Goal: Navigation & Orientation: Find specific page/section

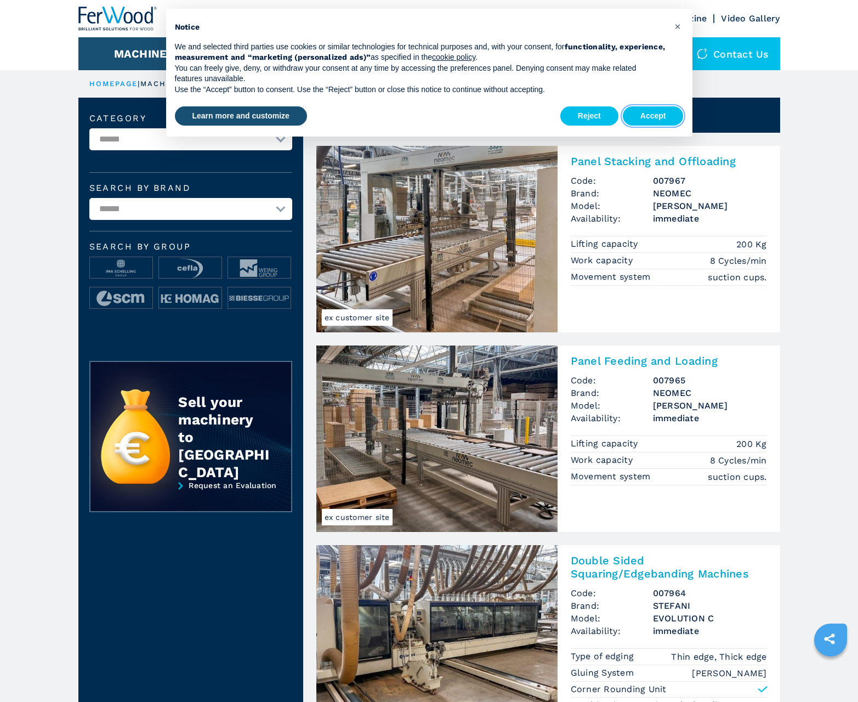
click at [653, 116] on button "Accept" at bounding box center [653, 116] width 61 height 20
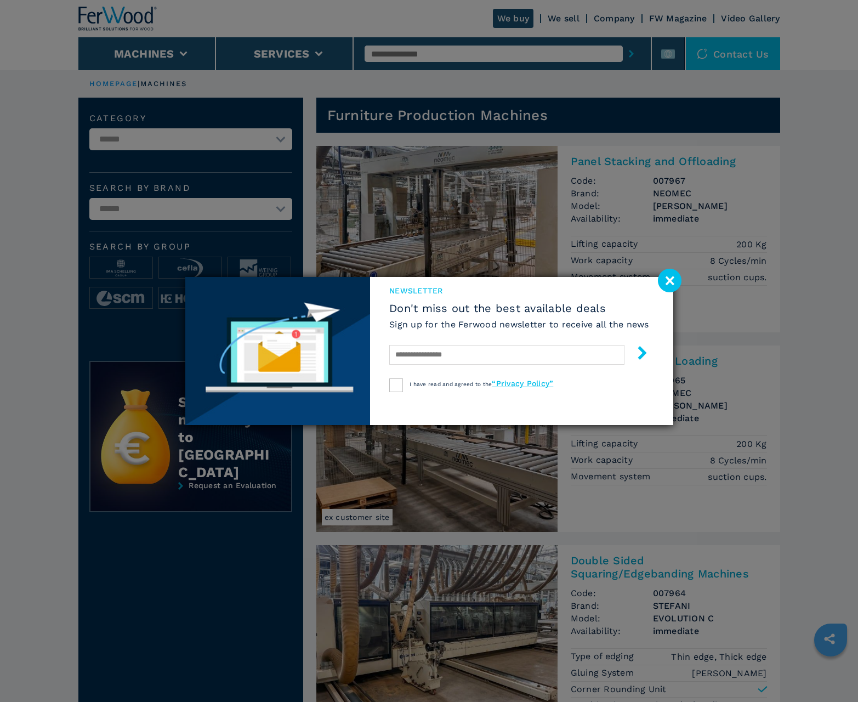
scroll to position [1096, 0]
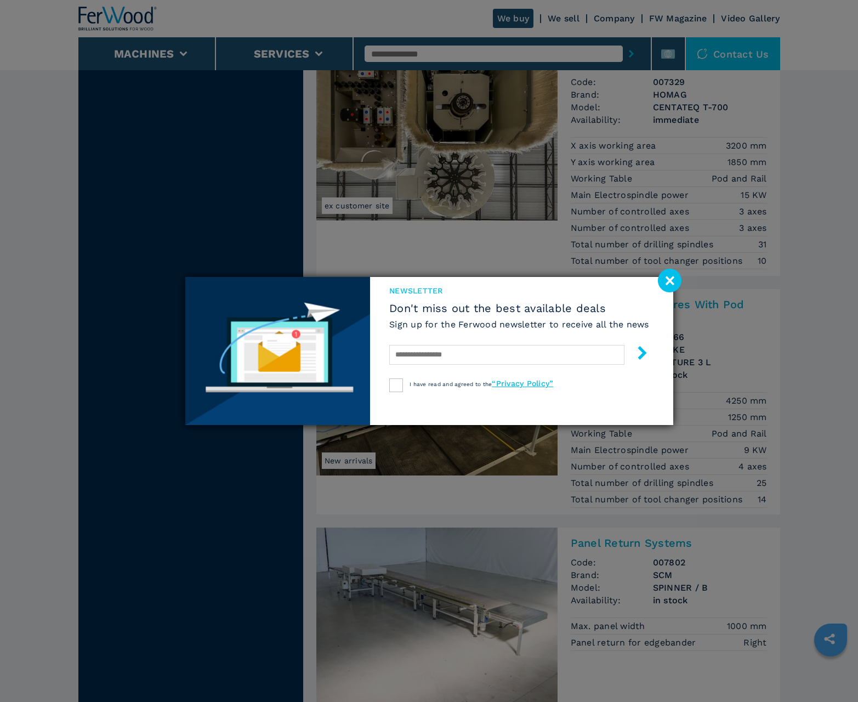
click at [669, 280] on image at bounding box center [670, 281] width 24 height 24
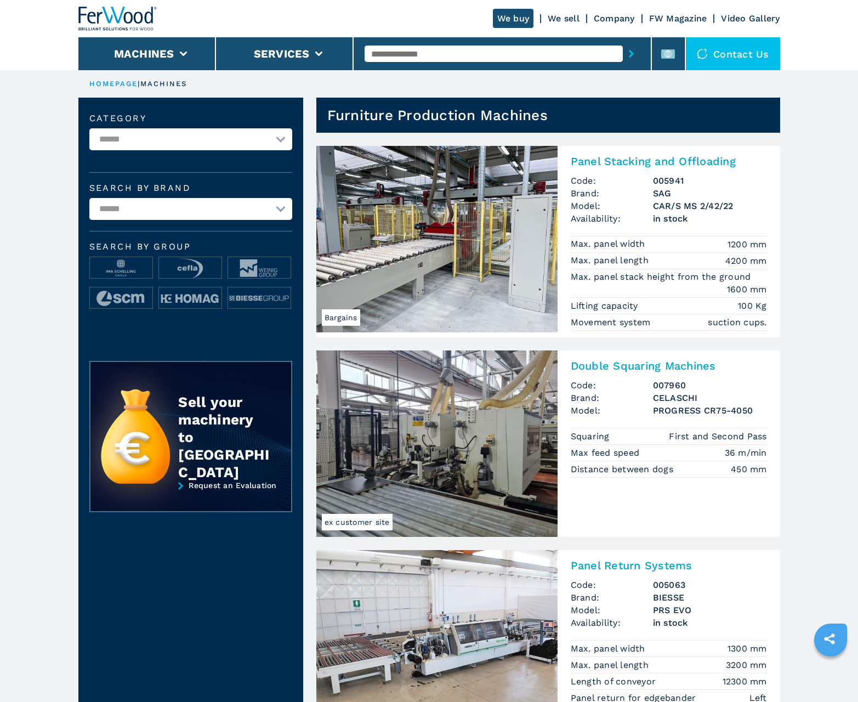
scroll to position [1096, 0]
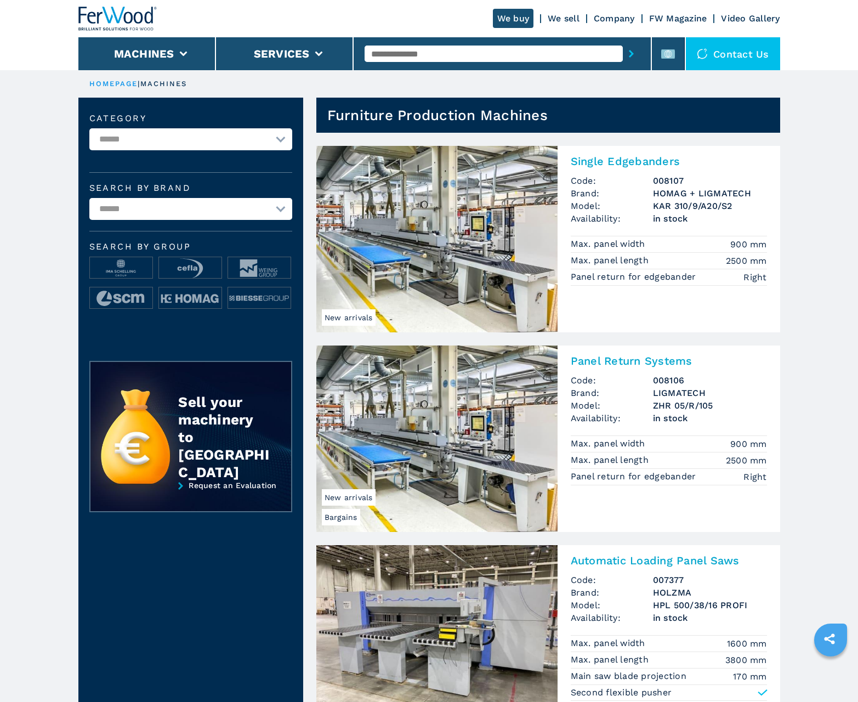
scroll to position [1096, 0]
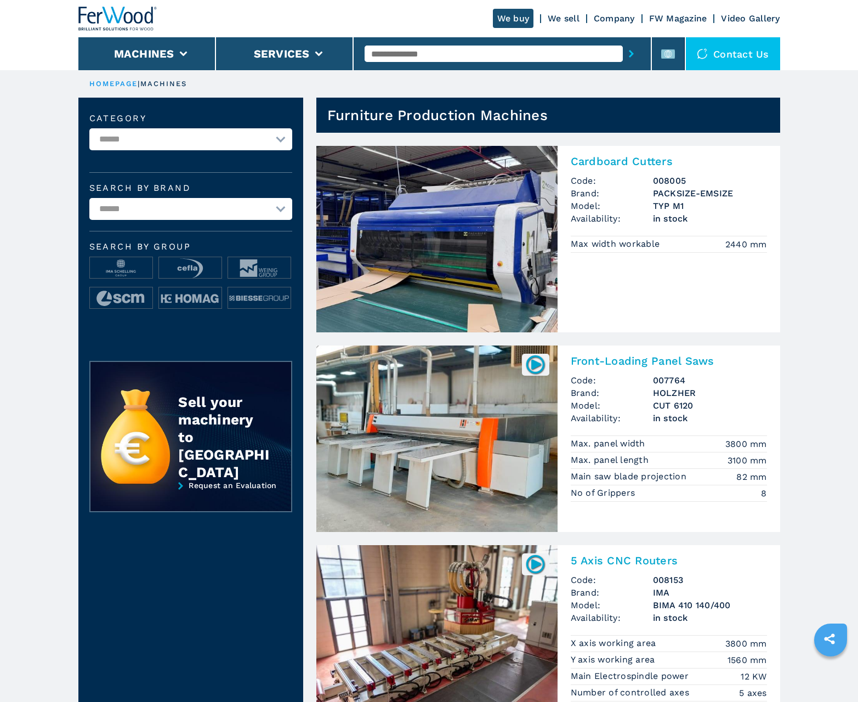
scroll to position [1096, 0]
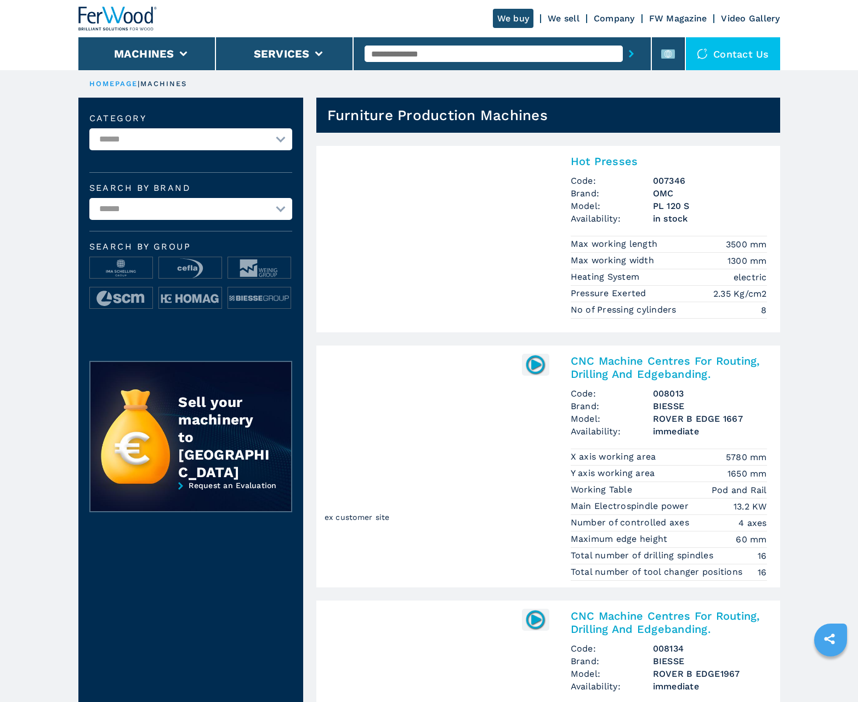
scroll to position [1096, 0]
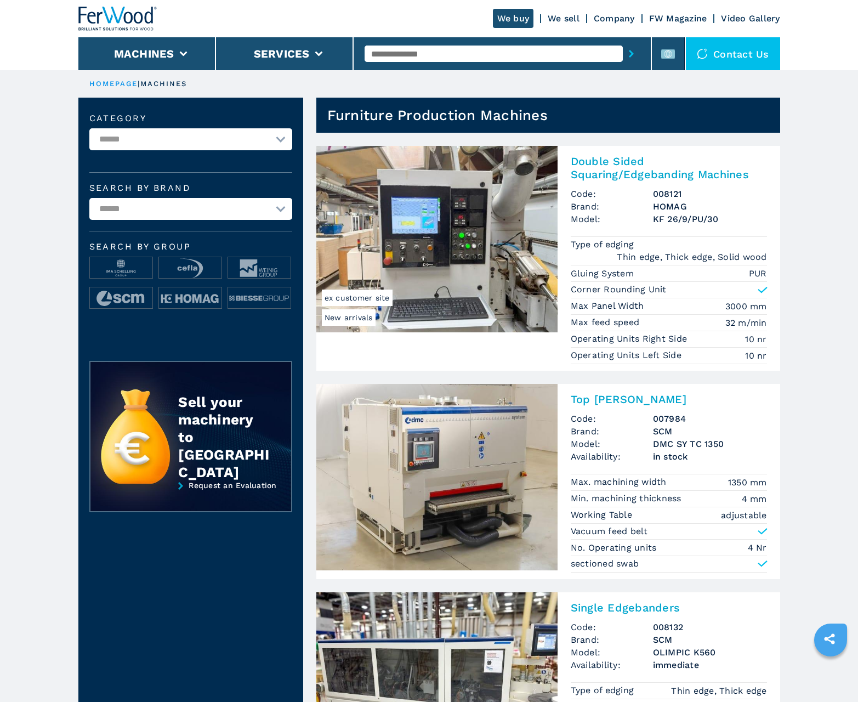
scroll to position [1096, 0]
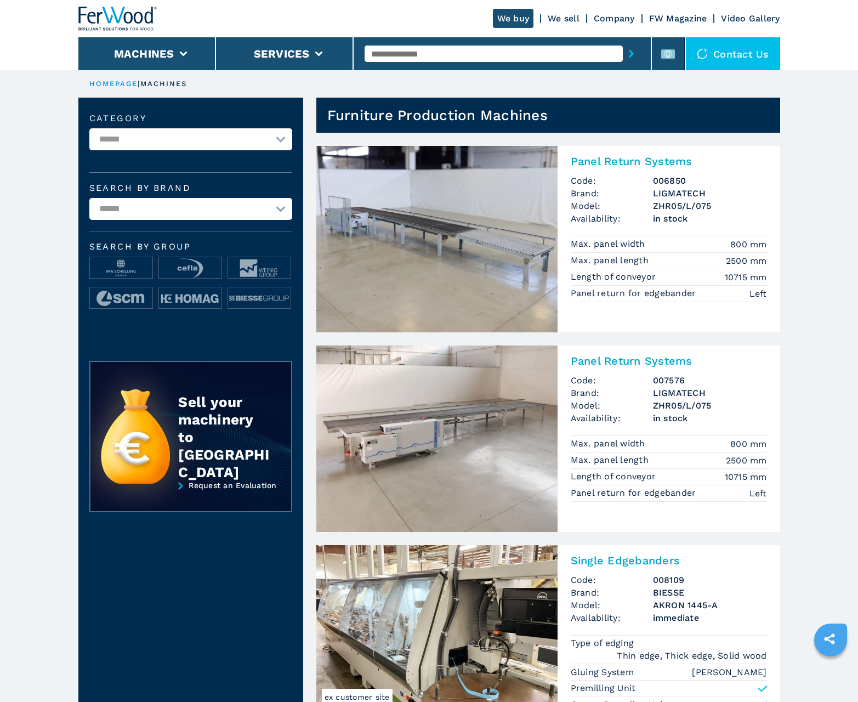
scroll to position [1096, 0]
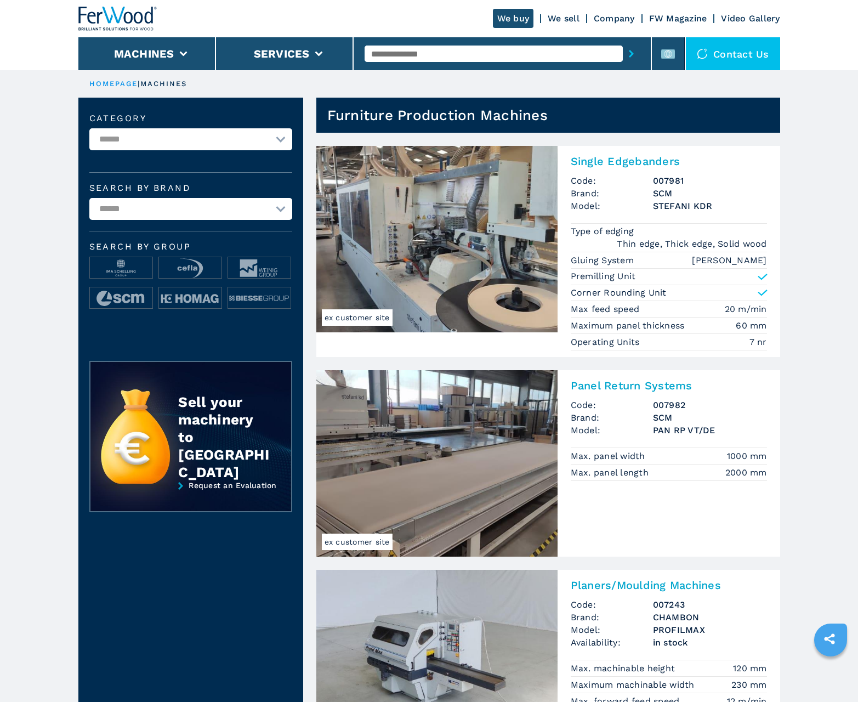
scroll to position [1096, 0]
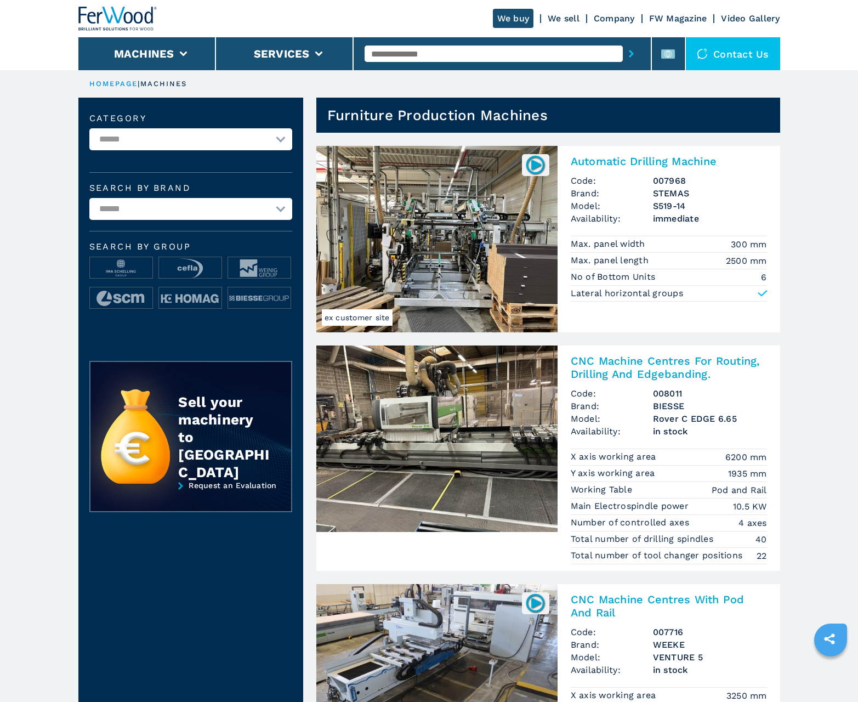
scroll to position [1096, 0]
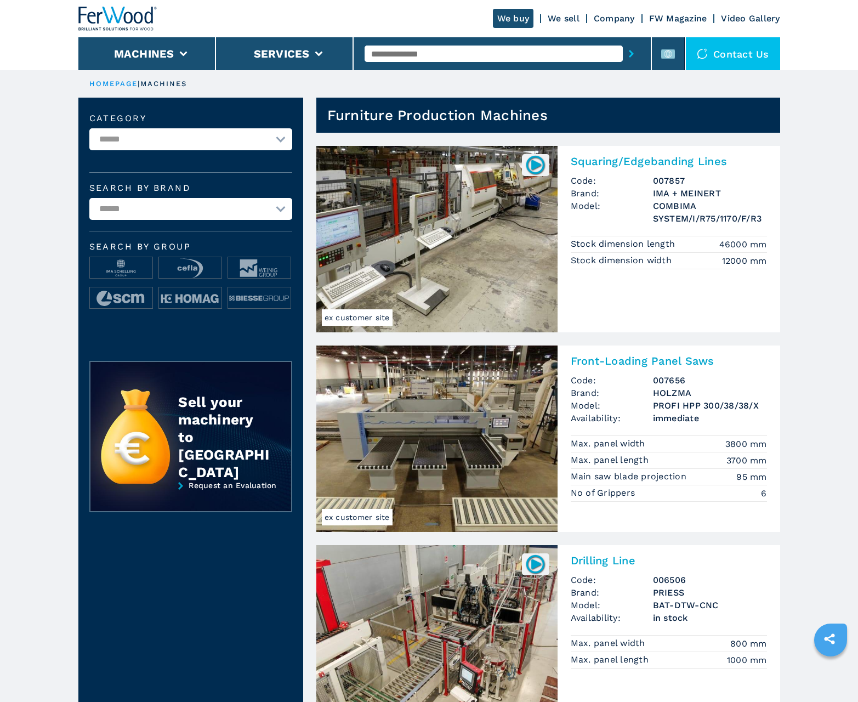
scroll to position [1096, 0]
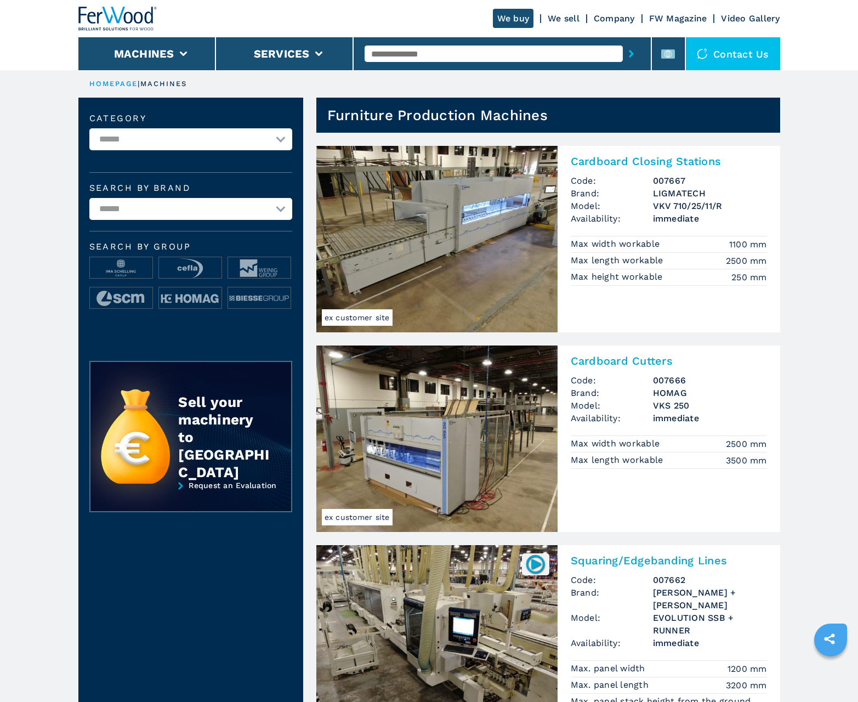
scroll to position [1096, 0]
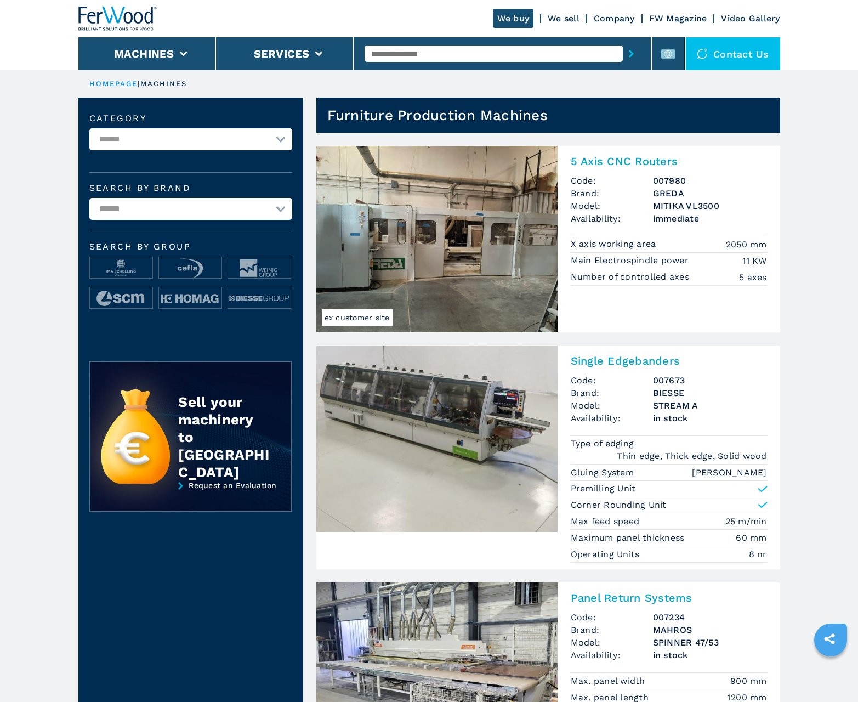
scroll to position [1096, 0]
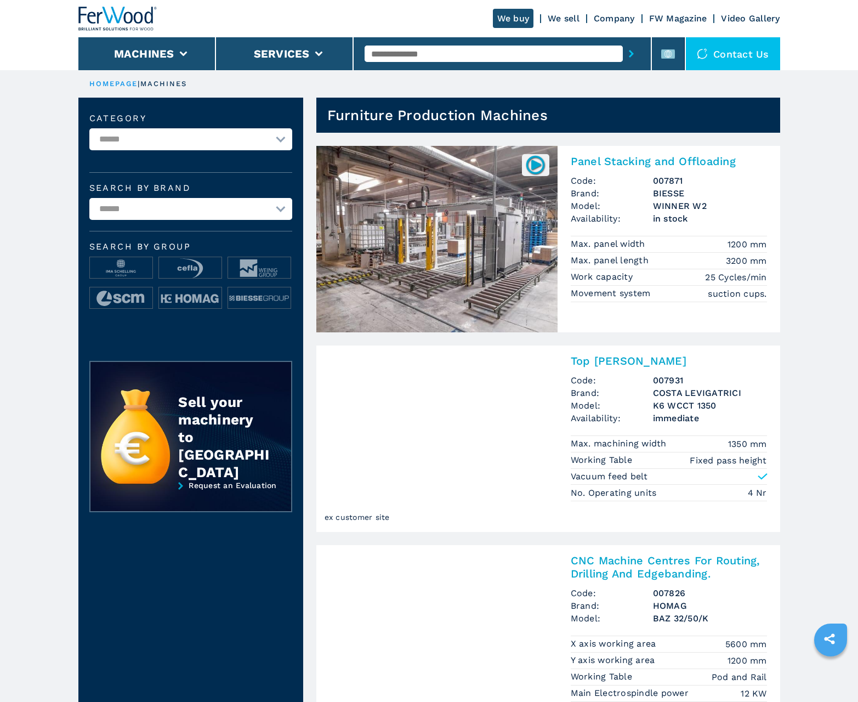
scroll to position [1096, 0]
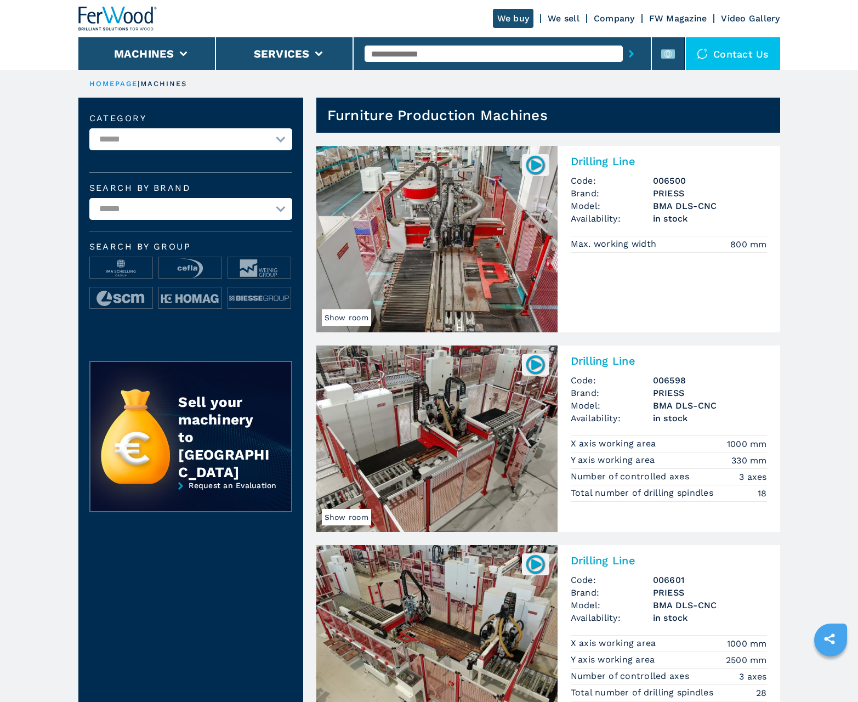
scroll to position [1096, 0]
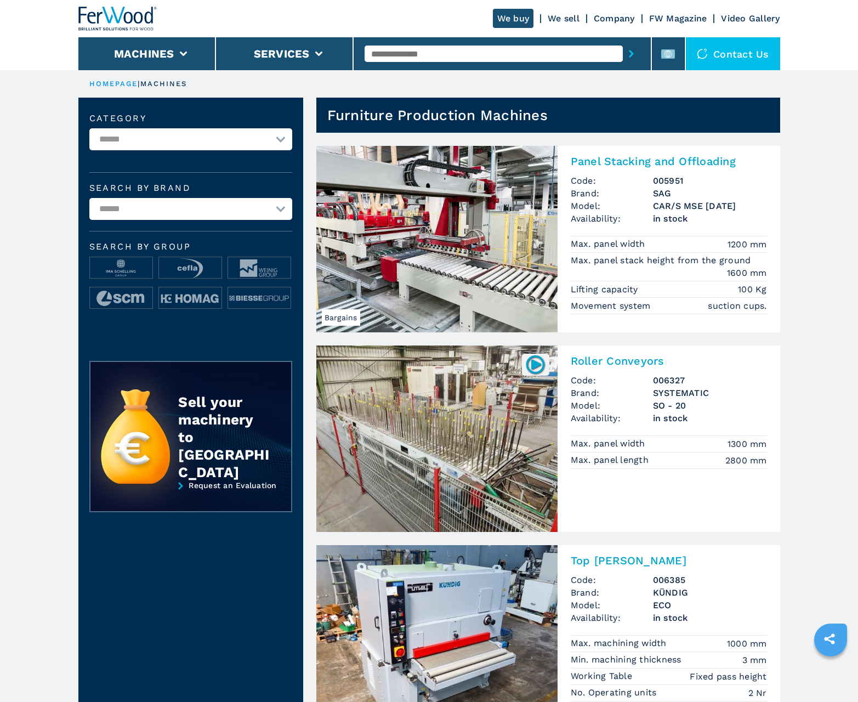
scroll to position [1096, 0]
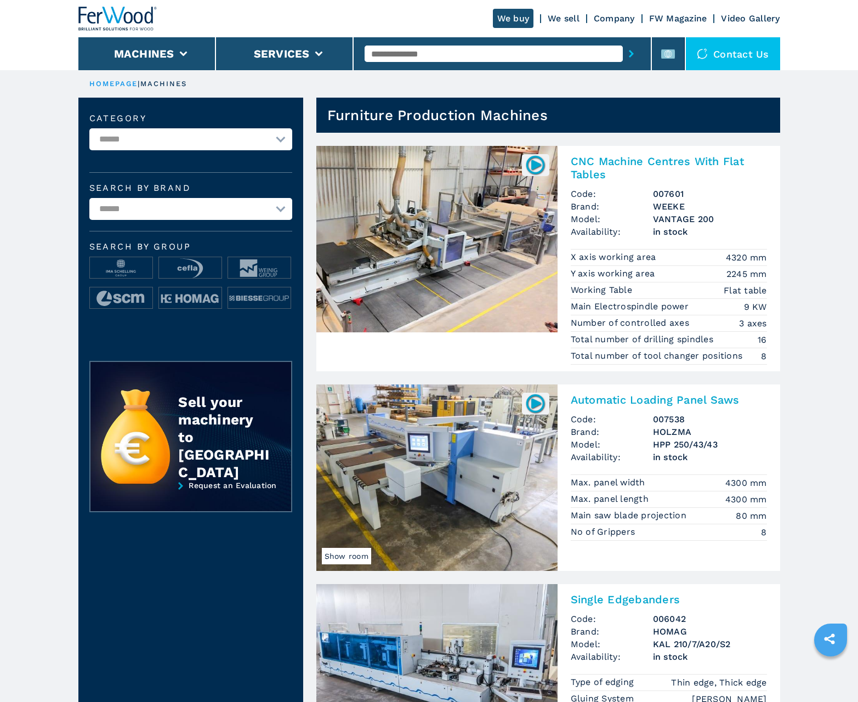
scroll to position [1096, 0]
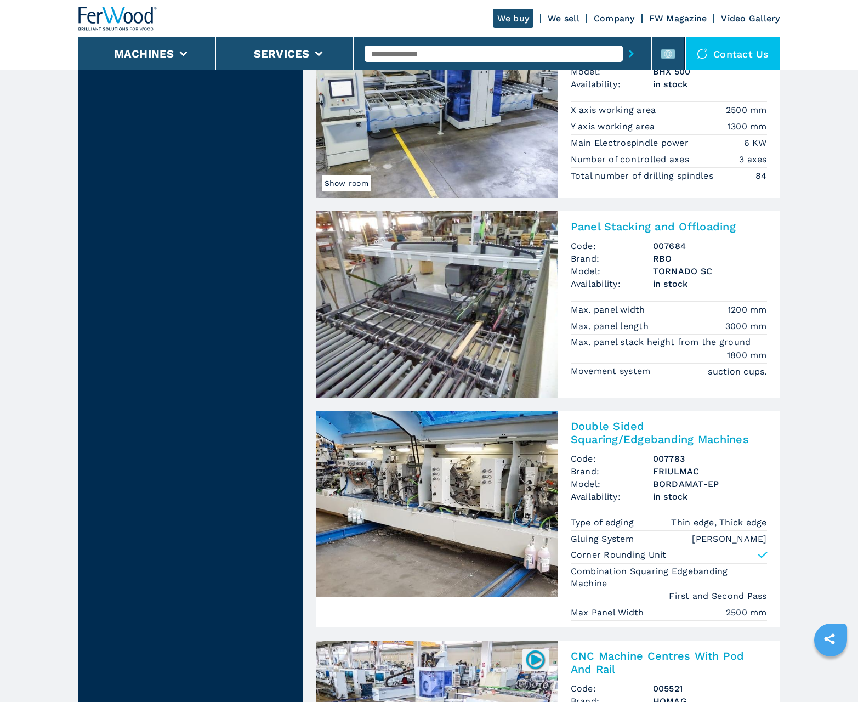
scroll to position [2182, 0]
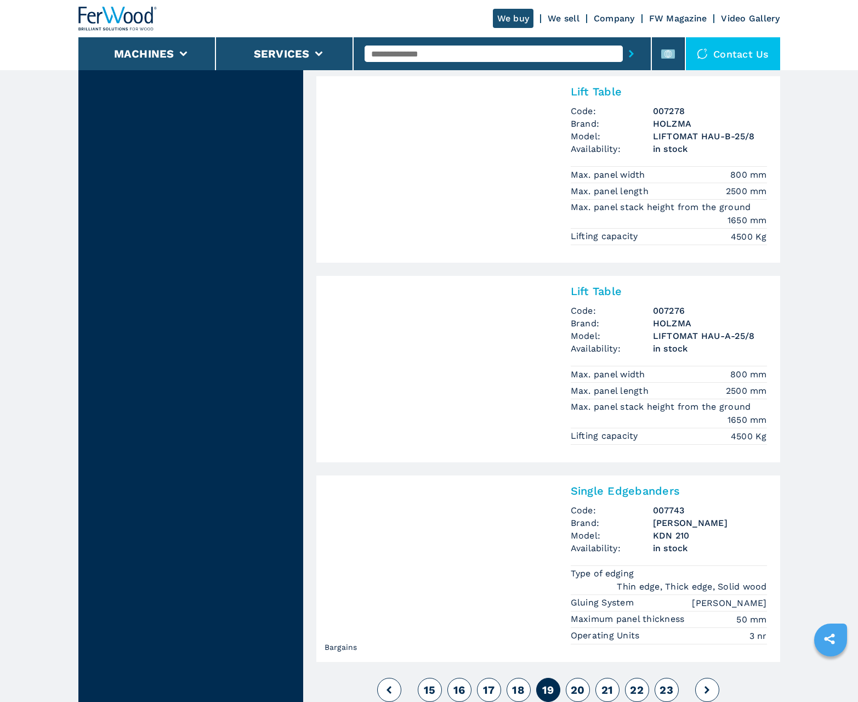
click at [577, 690] on span "20" at bounding box center [578, 689] width 14 height 13
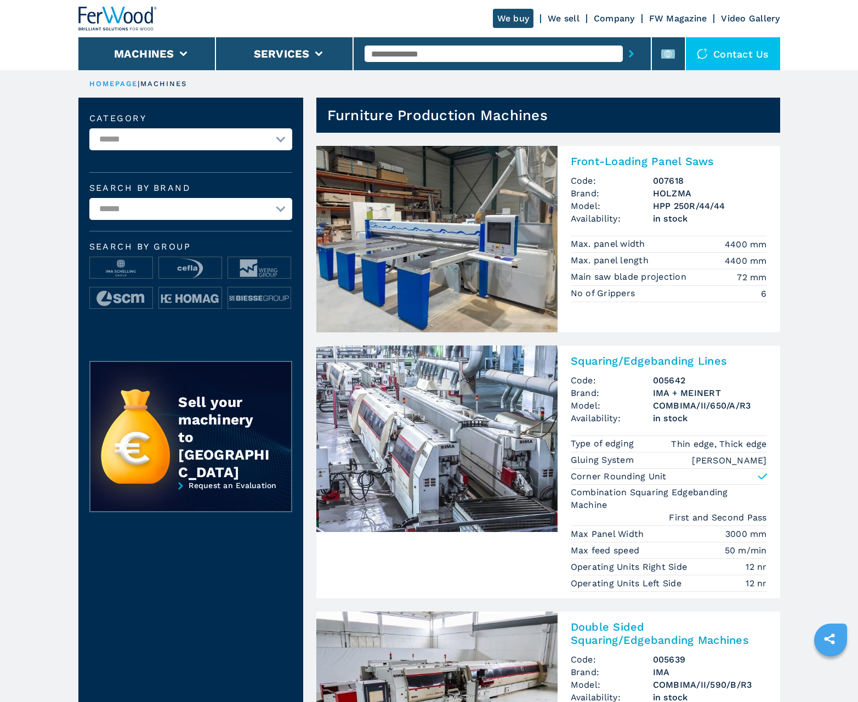
scroll to position [1096, 0]
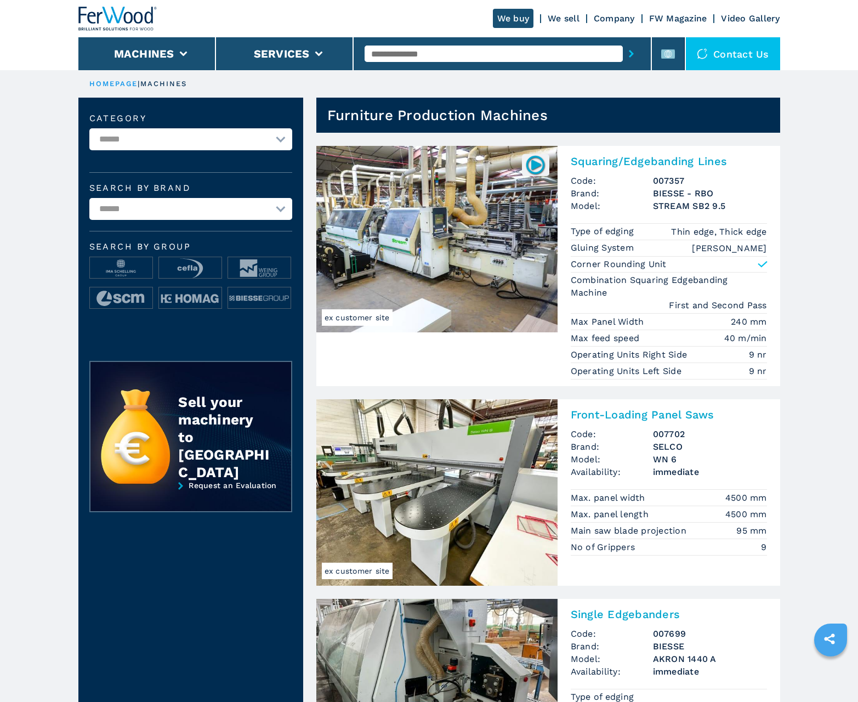
scroll to position [1096, 0]
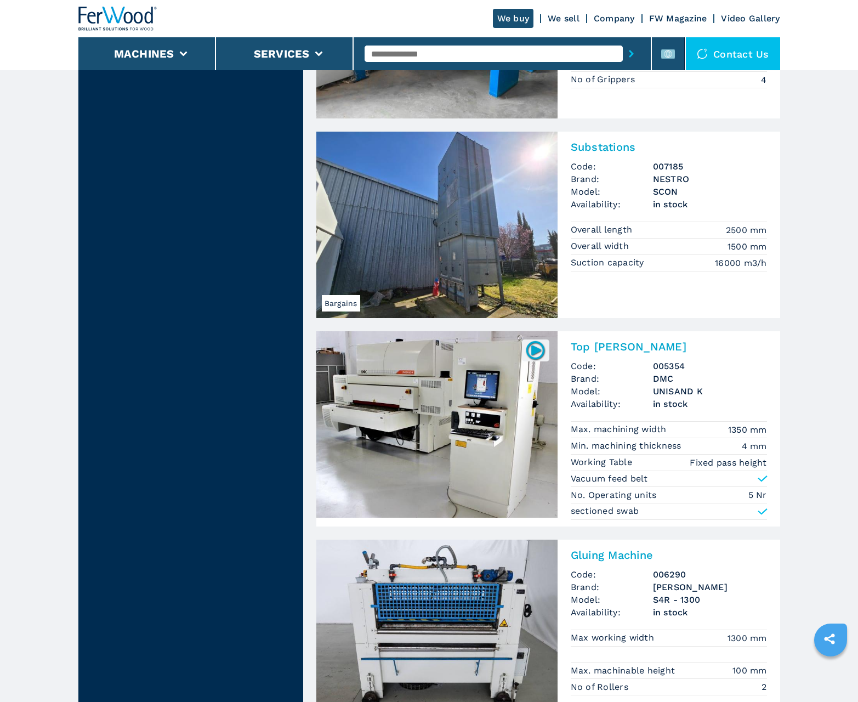
scroll to position [2093, 0]
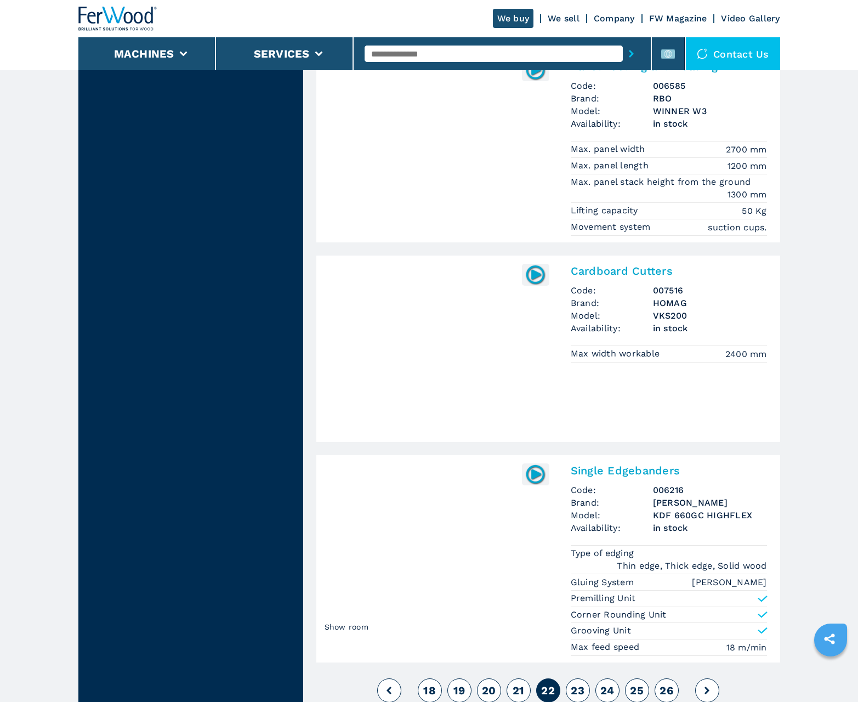
click at [577, 690] on span "23" at bounding box center [578, 690] width 14 height 13
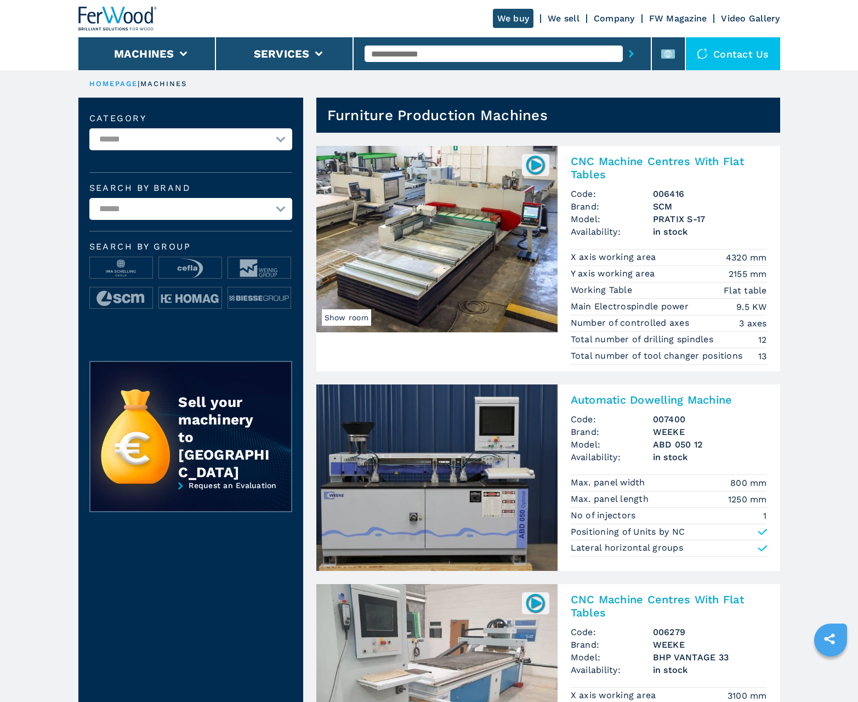
scroll to position [1096, 0]
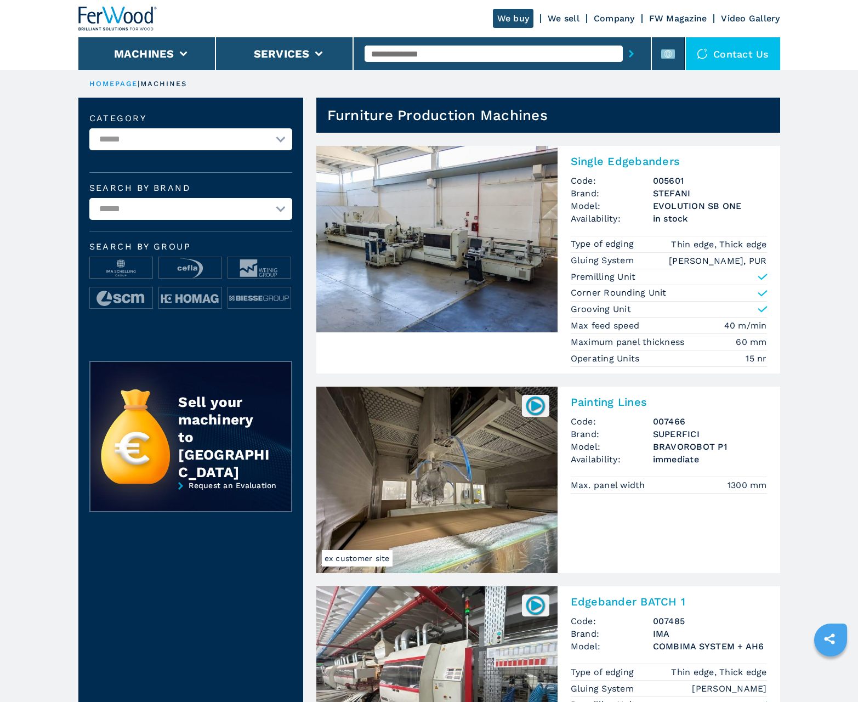
scroll to position [1096, 0]
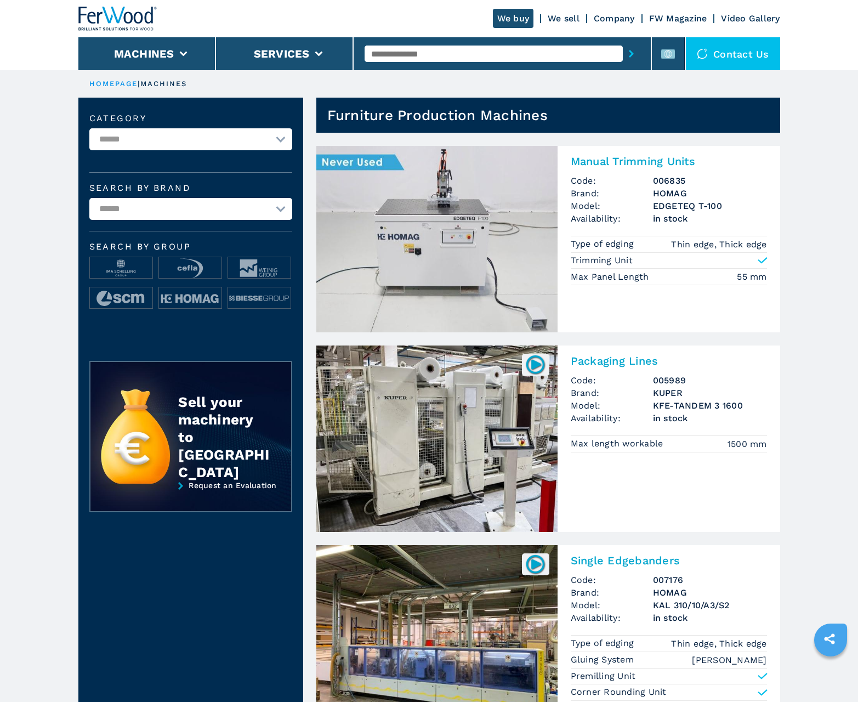
scroll to position [1096, 0]
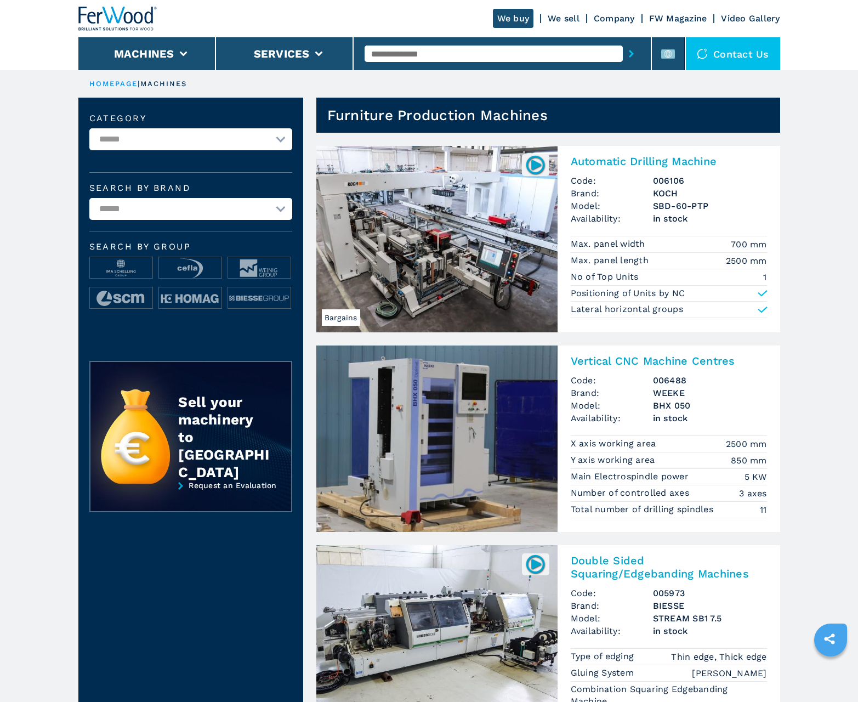
scroll to position [1096, 0]
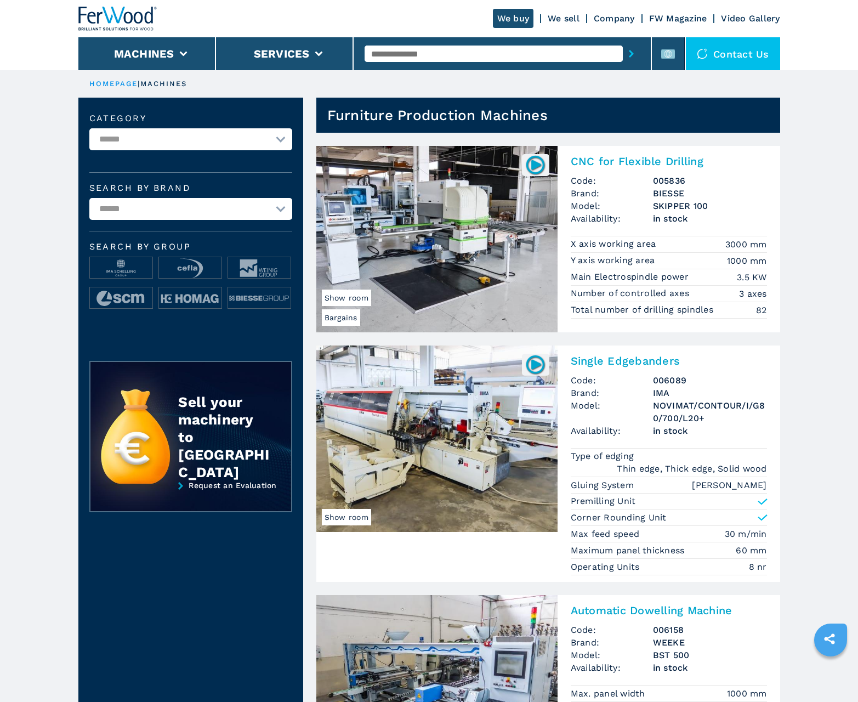
scroll to position [1096, 0]
